Goal: Book appointment/travel/reservation

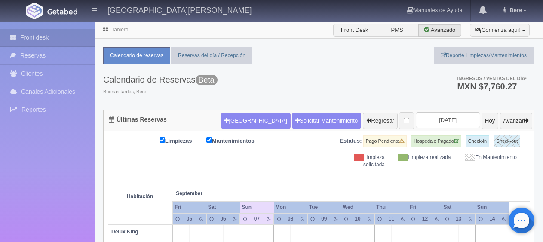
click at [240, 124] on button "[GEOGRAPHIC_DATA]" at bounding box center [255, 121] width 69 height 16
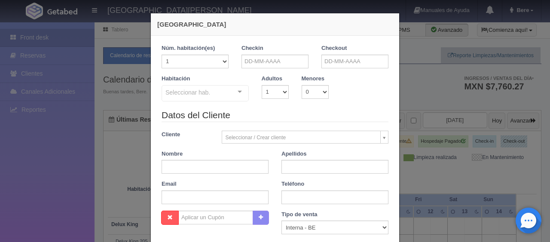
checkbox input "false"
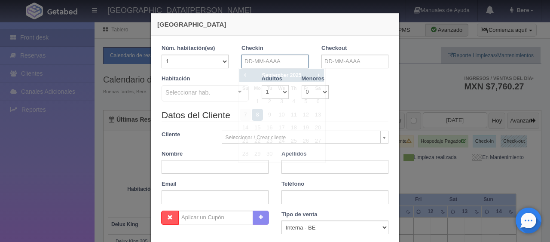
click at [258, 61] on input "text" at bounding box center [275, 62] width 67 height 14
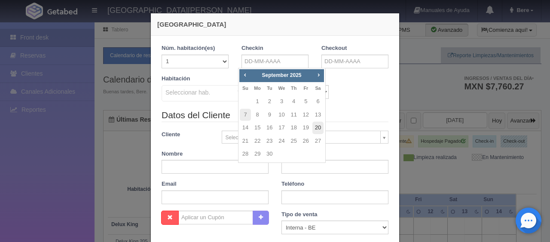
click at [317, 128] on link "20" at bounding box center [318, 128] width 11 height 12
type input "[DATE]"
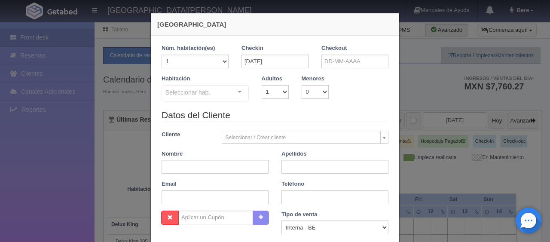
checkbox input "false"
click at [331, 64] on input "text" at bounding box center [355, 62] width 67 height 14
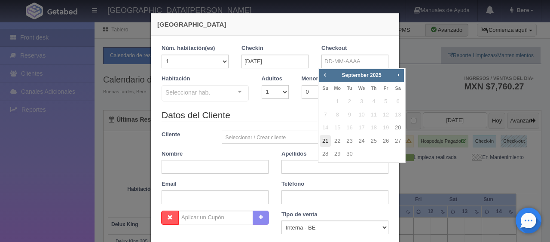
click at [324, 140] on link "21" at bounding box center [325, 141] width 11 height 12
type input "[DATE]"
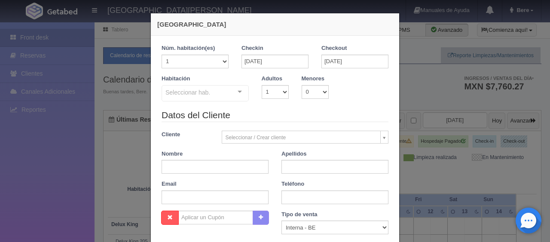
checkbox input "false"
click at [268, 88] on select "1 2 3 4 5 6 7 8 9 10" at bounding box center [275, 92] width 27 height 14
click at [262, 85] on select "1 2 3 4 5 6 7 8 9 10" at bounding box center [275, 92] width 27 height 14
click at [270, 99] on div "Habitación Seleccionar hab. SUITE SUITE - Sin asignar SUITE 301 Habitación Pers…" at bounding box center [275, 92] width 240 height 34
select select "2"
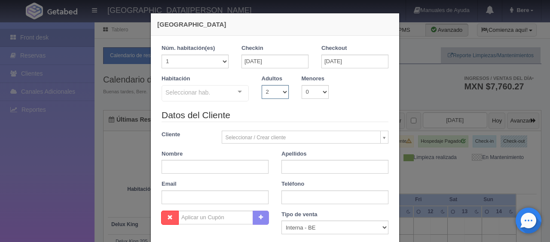
click at [262, 85] on select "1 2 3 4 5 6 7 8 9 10" at bounding box center [275, 92] width 27 height 14
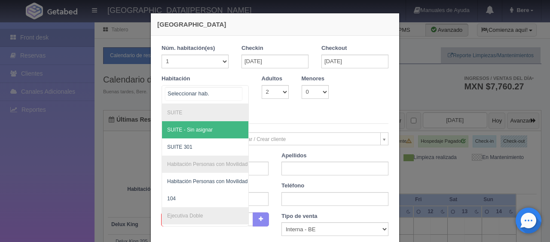
click at [214, 89] on div at bounding box center [205, 94] width 87 height 19
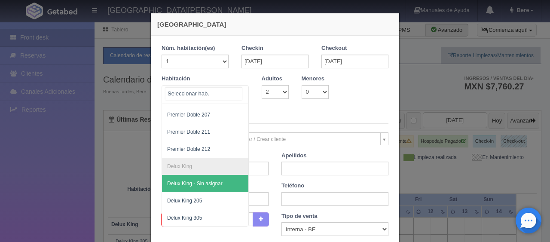
scroll to position [86, 0]
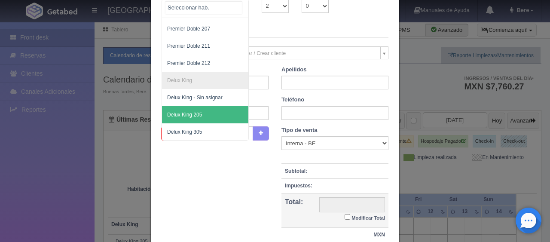
click at [196, 112] on span "Delux King 205" at bounding box center [184, 115] width 35 height 6
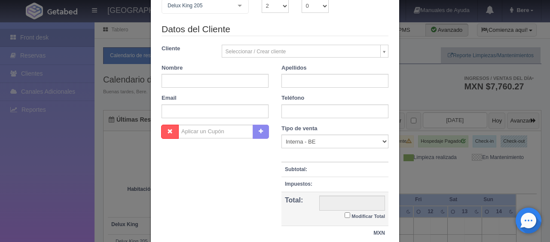
checkbox input "false"
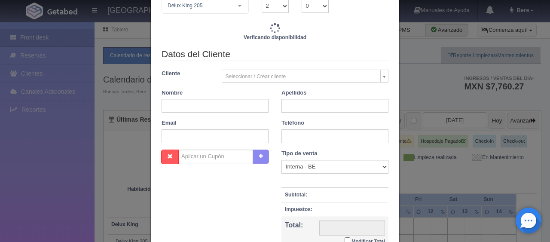
type input "1499.00"
checkbox input "false"
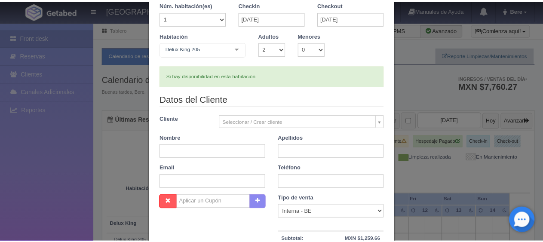
scroll to position [0, 0]
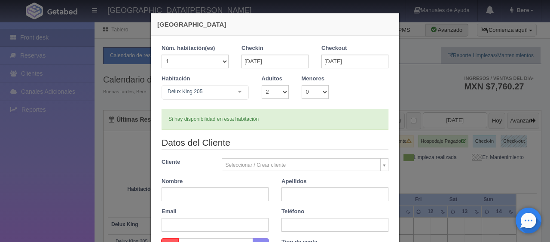
click at [18, 185] on div "[GEOGRAPHIC_DATA] 1 Núm. habitación(es) 1 2 3 4 5 6 7 8 9 10 11 12 13 14 15 16 …" at bounding box center [275, 121] width 550 height 242
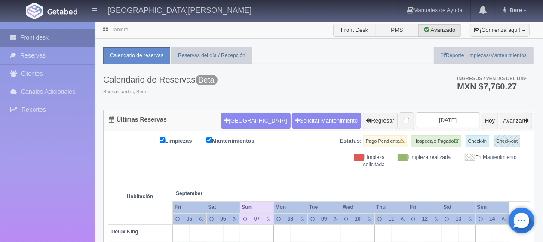
click at [34, 44] on link "Front desk" at bounding box center [47, 38] width 95 height 18
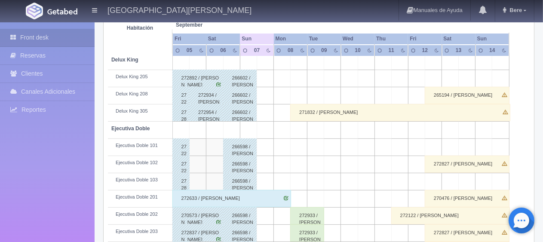
scroll to position [301, 0]
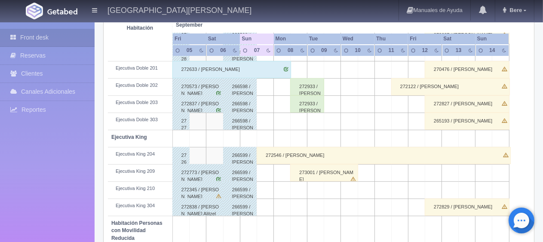
click at [292, 157] on div "272546 / [PERSON_NAME]" at bounding box center [384, 155] width 254 height 17
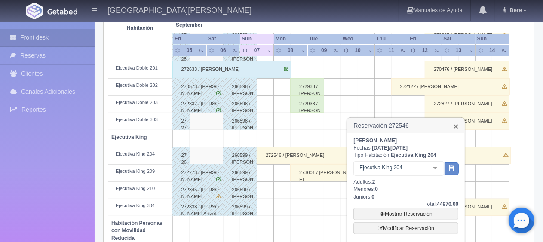
click at [457, 126] on link "×" at bounding box center [455, 126] width 5 height 9
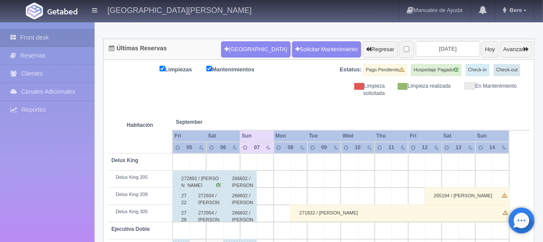
scroll to position [0, 0]
